Goal: Navigation & Orientation: Understand site structure

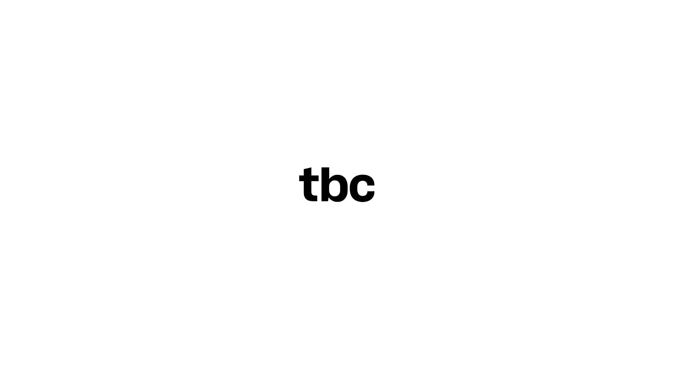
scroll to position [4, 0]
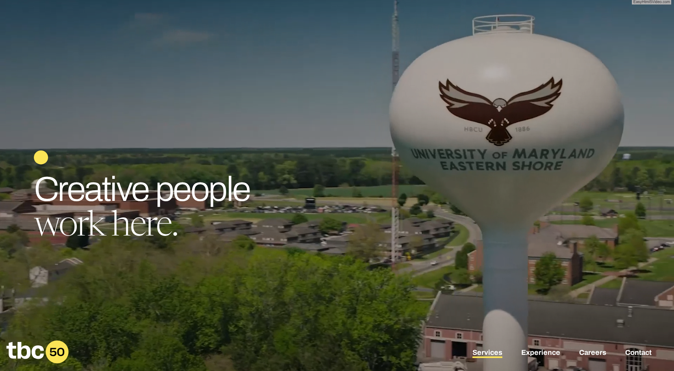
click at [494, 354] on link "Services" at bounding box center [488, 353] width 30 height 9
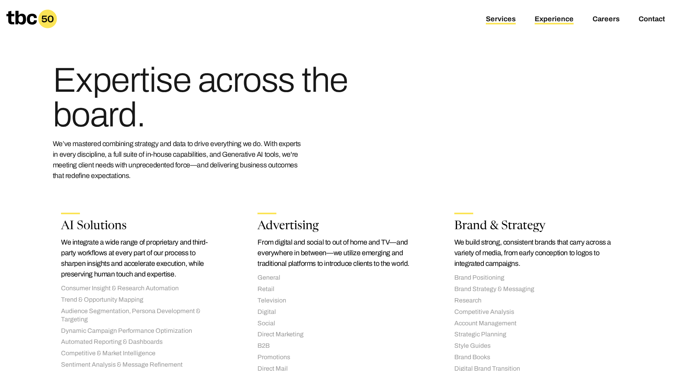
click at [549, 22] on link "Experience" at bounding box center [554, 19] width 39 height 9
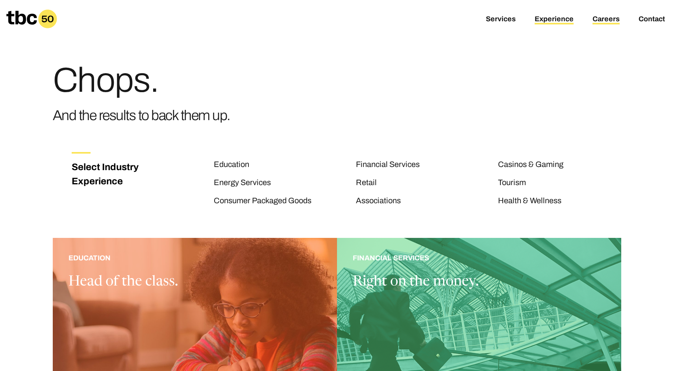
click at [599, 20] on link "Careers" at bounding box center [606, 19] width 27 height 9
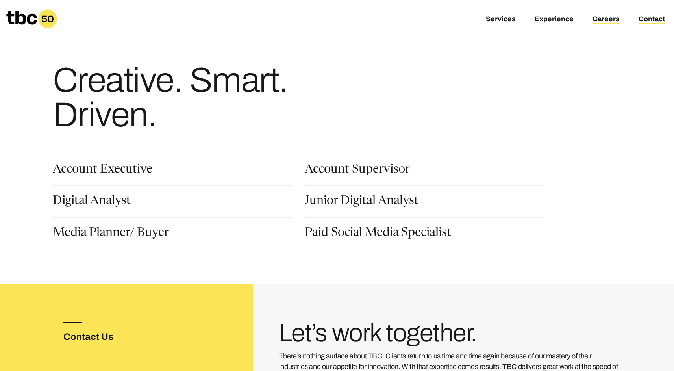
click at [648, 17] on link "Contact" at bounding box center [652, 19] width 26 height 9
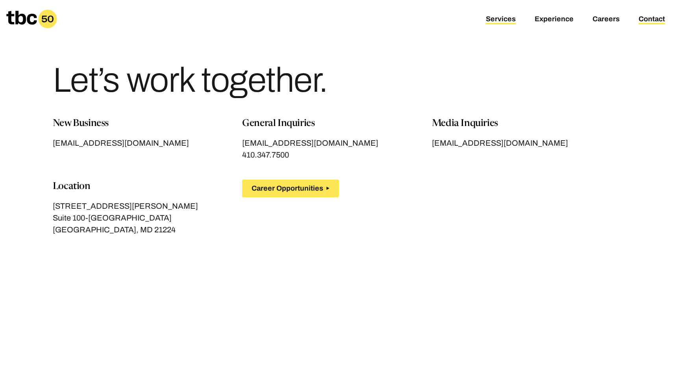
click at [511, 15] on link "Services" at bounding box center [501, 19] width 30 height 9
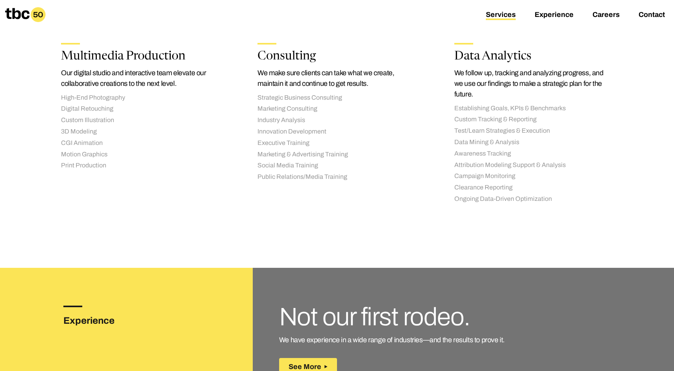
scroll to position [929, 0]
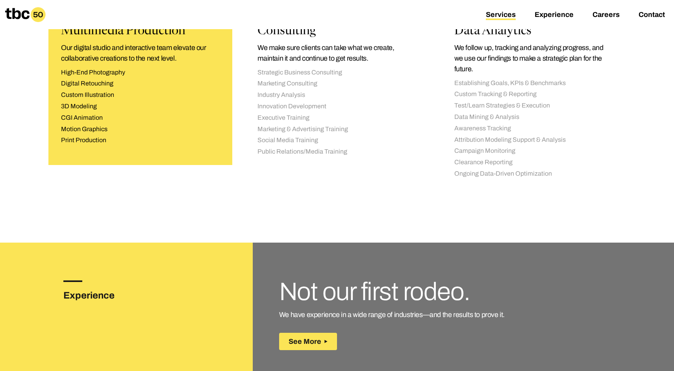
click at [170, 114] on li "CGI Animation" at bounding box center [140, 118] width 159 height 8
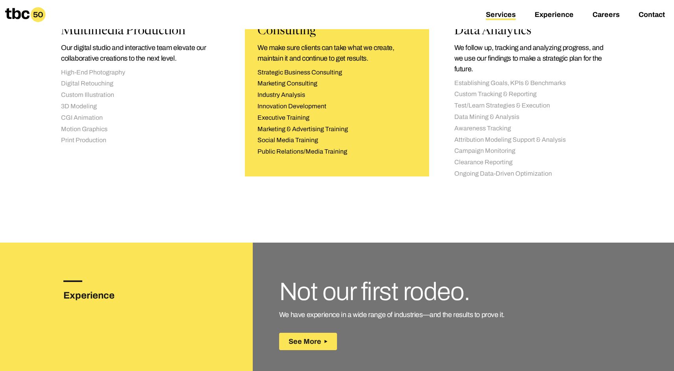
click at [301, 104] on li "Innovation Development" at bounding box center [337, 106] width 159 height 8
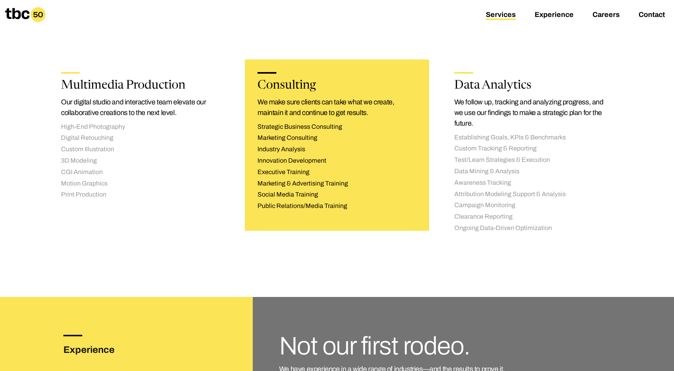
scroll to position [850, 0]
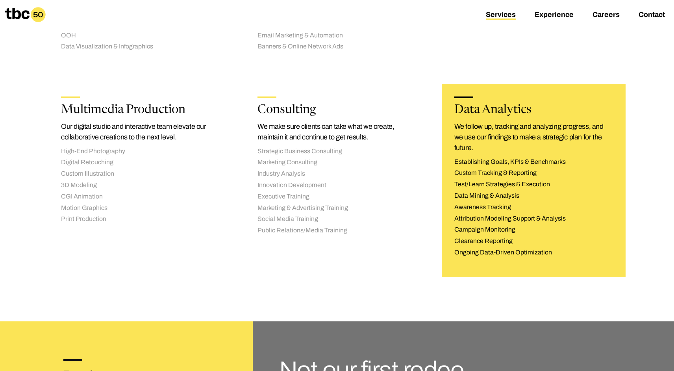
click at [478, 180] on li "Test/Learn Strategies & Execution" at bounding box center [534, 184] width 159 height 8
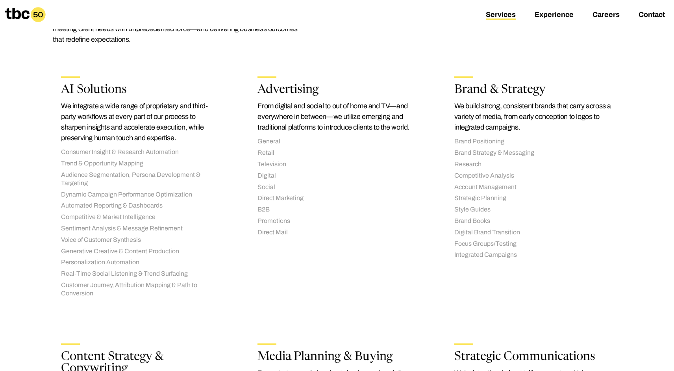
scroll to position [0, 0]
